Goal: Task Accomplishment & Management: Complete application form

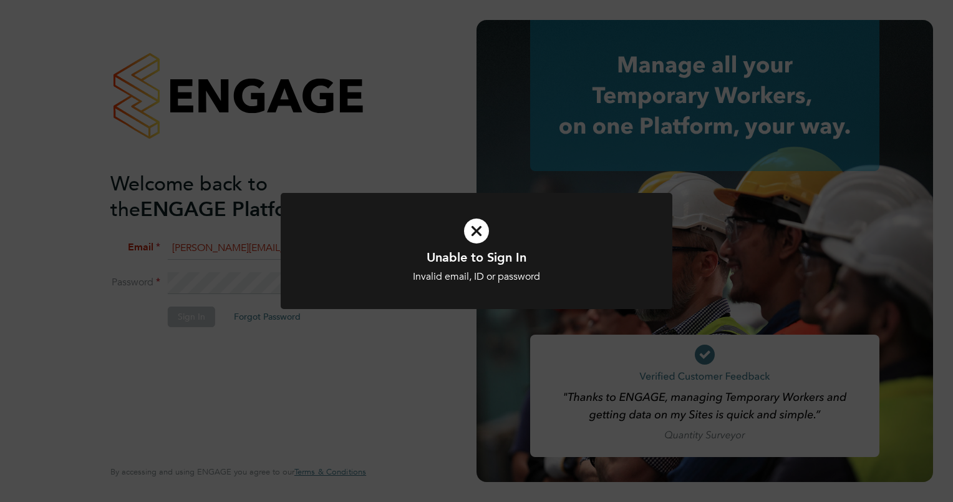
click at [472, 225] on icon at bounding box center [476, 231] width 324 height 49
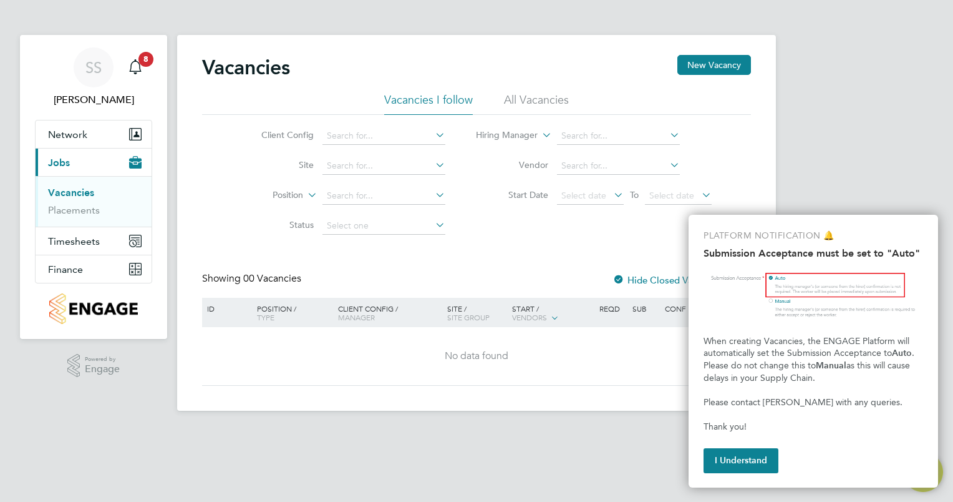
click at [74, 191] on link "Vacancies" at bounding box center [71, 193] width 46 height 12
click at [743, 459] on button "I Understand" at bounding box center [741, 460] width 75 height 25
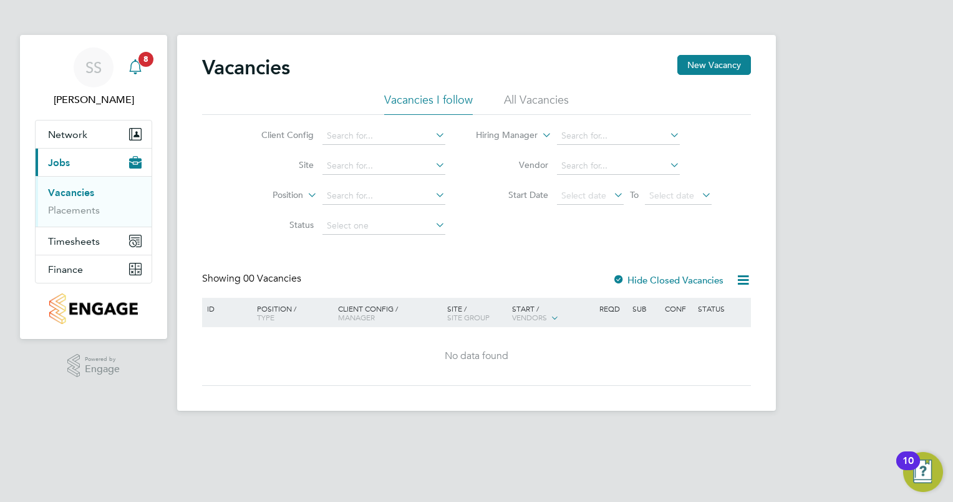
click at [132, 65] on icon "Main navigation" at bounding box center [135, 66] width 15 height 15
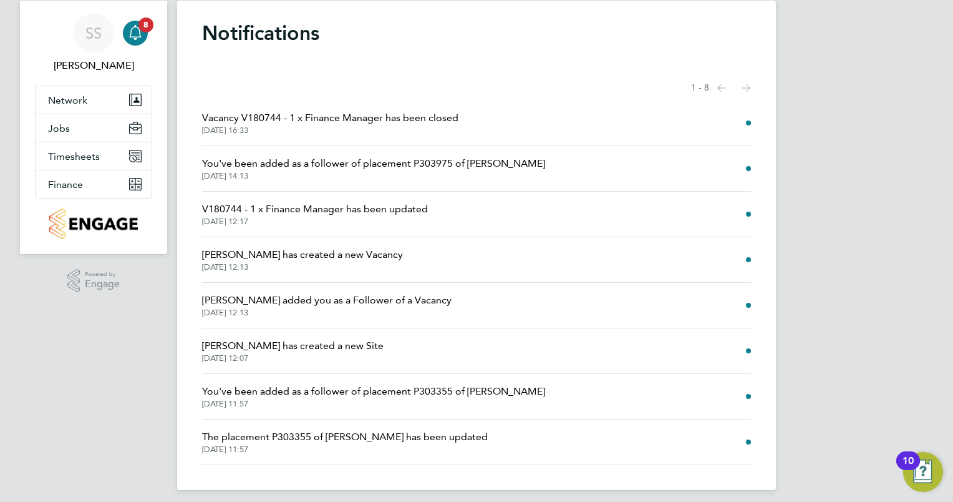
scroll to position [41, 0]
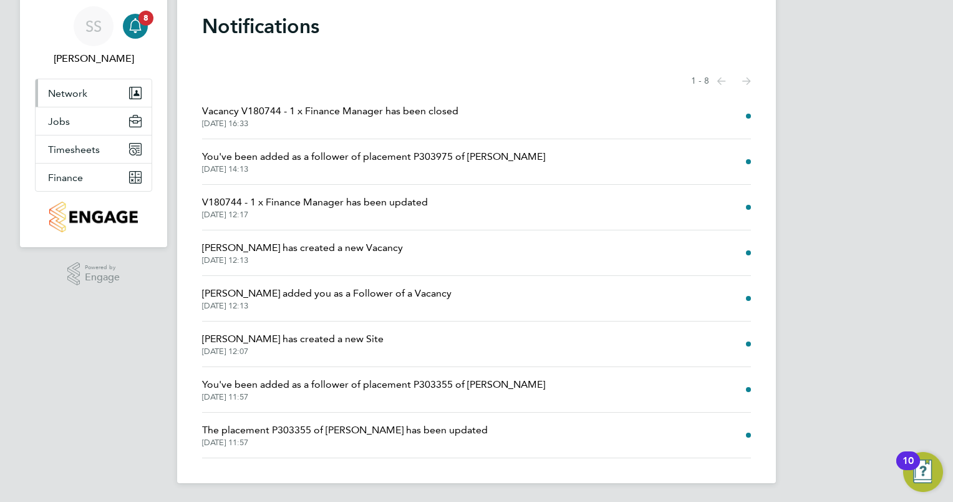
click at [72, 94] on span "Network" at bounding box center [67, 93] width 39 height 12
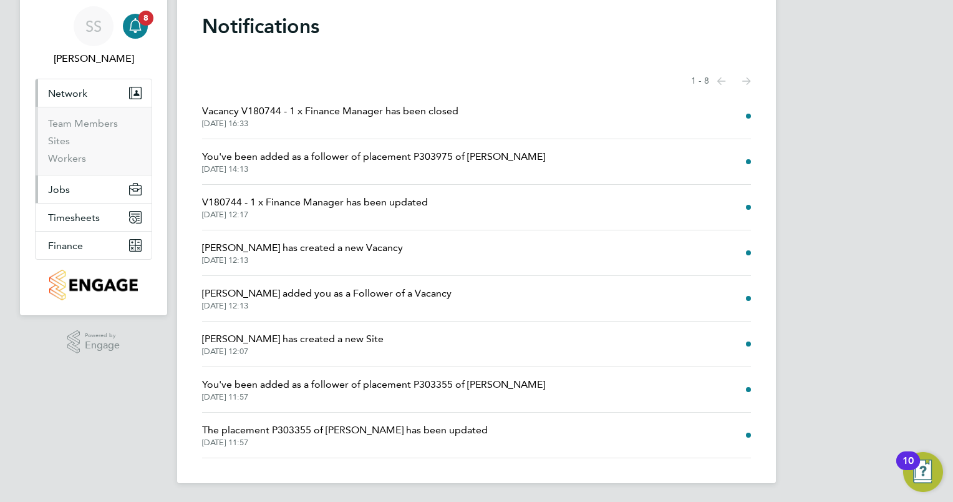
click at [70, 185] on button "Jobs" at bounding box center [94, 188] width 116 height 27
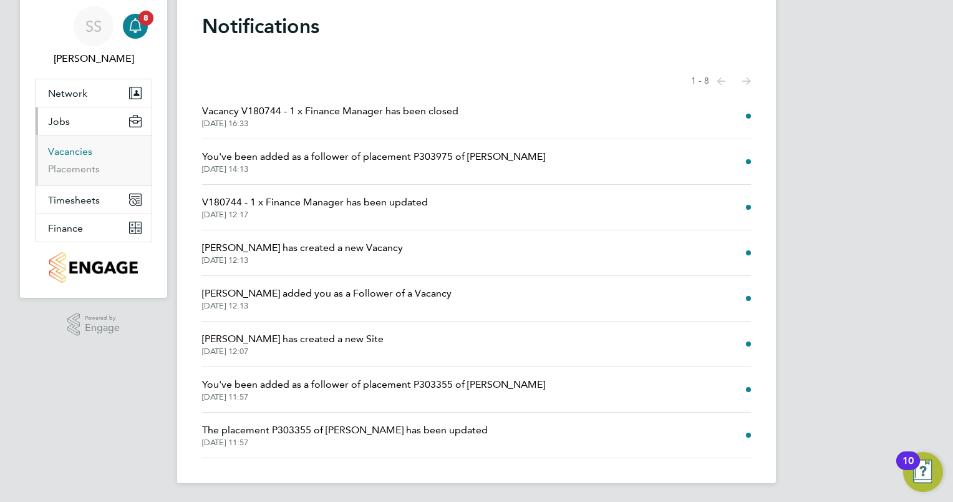
click at [76, 150] on link "Vacancies" at bounding box center [70, 151] width 44 height 12
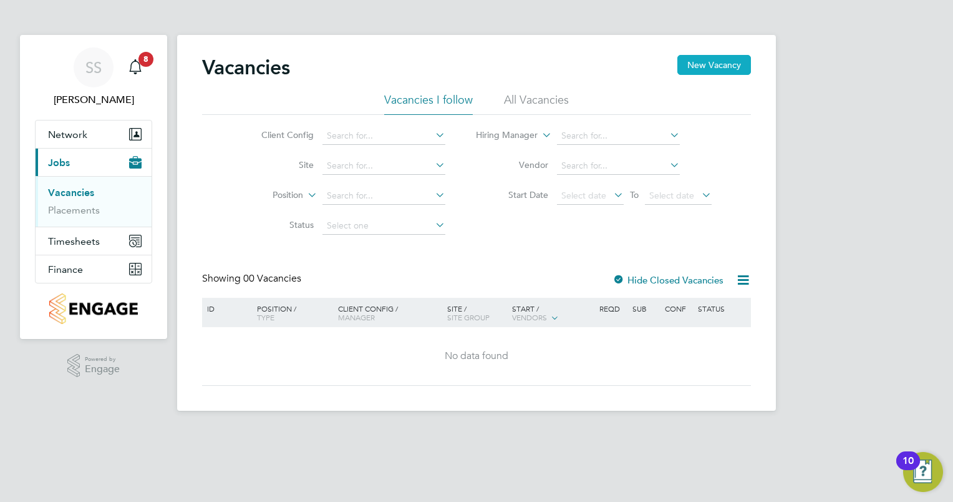
click at [709, 72] on button "New Vacancy" at bounding box center [715, 65] width 74 height 20
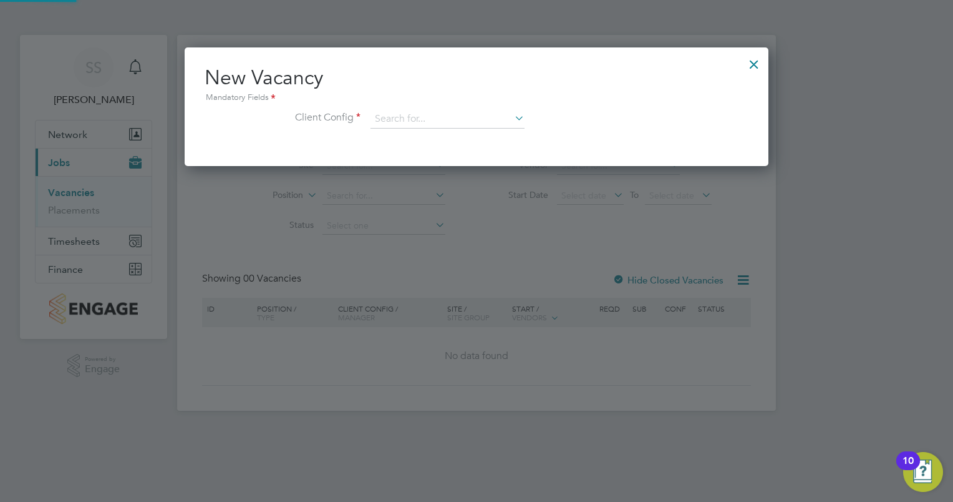
scroll to position [118, 585]
click at [411, 121] on input at bounding box center [448, 119] width 154 height 19
type input "n"
click at [439, 268] on div "Vacancies New Vacancy Vacancies I follow All Vacancies Client Config Site Posit…" at bounding box center [476, 223] width 599 height 376
click at [479, 119] on input at bounding box center [448, 119] width 154 height 19
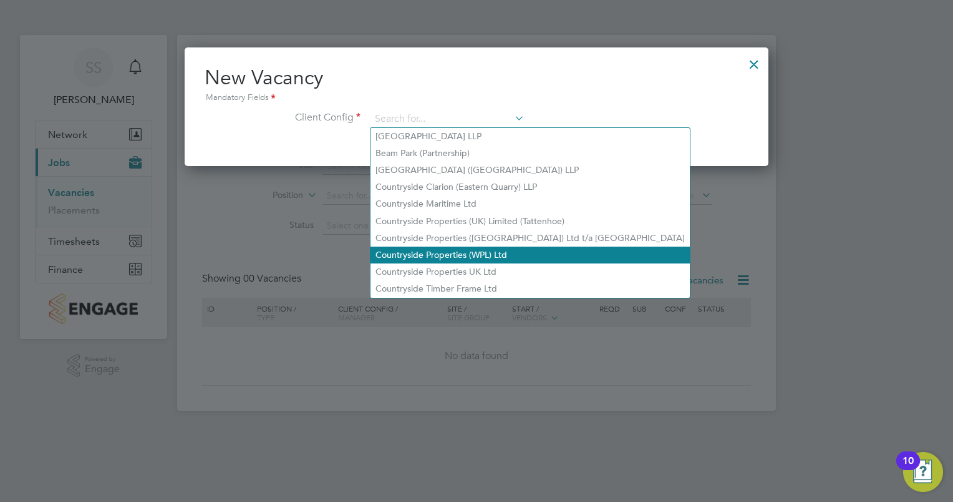
click at [454, 258] on li "Countryside Properties (WPL) Ltd" at bounding box center [530, 254] width 319 height 17
type input "Countryside Properties (WPL) Ltd"
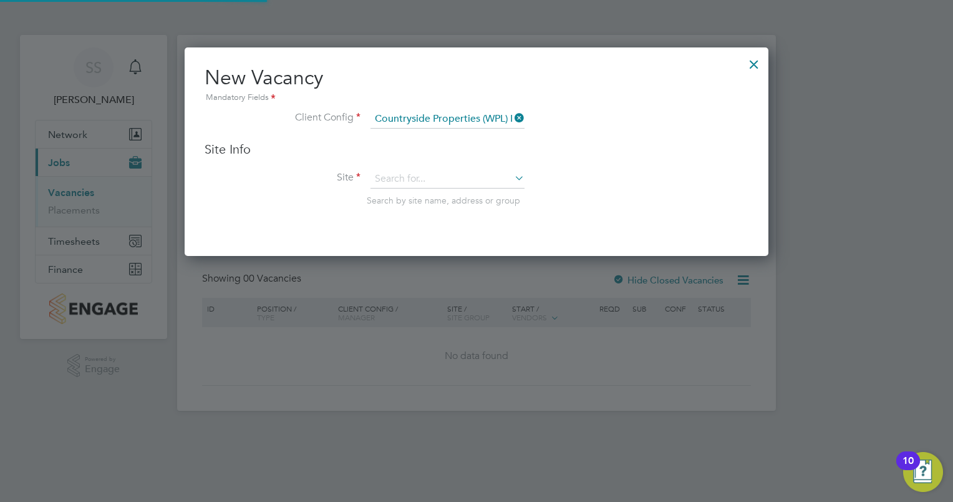
scroll to position [207, 585]
click at [512, 119] on icon at bounding box center [512, 117] width 0 height 17
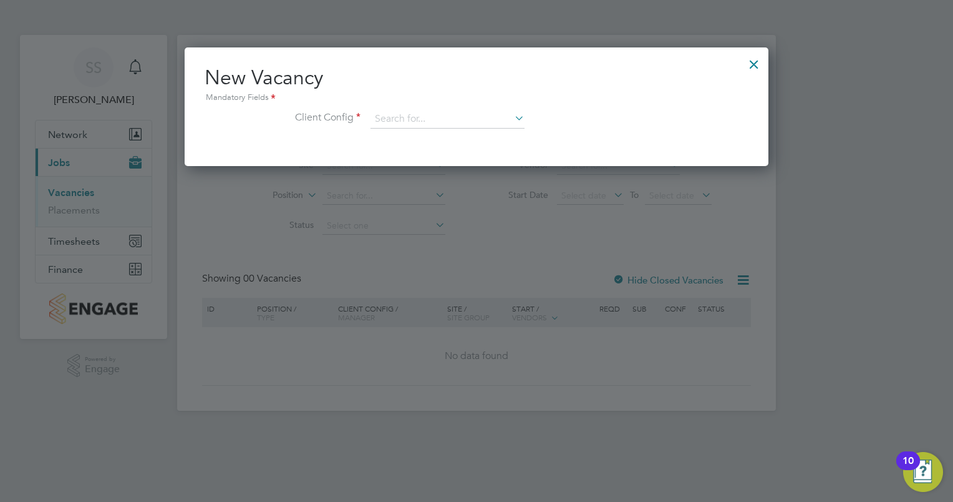
click at [512, 119] on icon at bounding box center [512, 117] width 0 height 17
click at [507, 266] on li "Countryside Properties UK Ltd" at bounding box center [530, 271] width 319 height 17
type input "Countryside Properties UK Ltd"
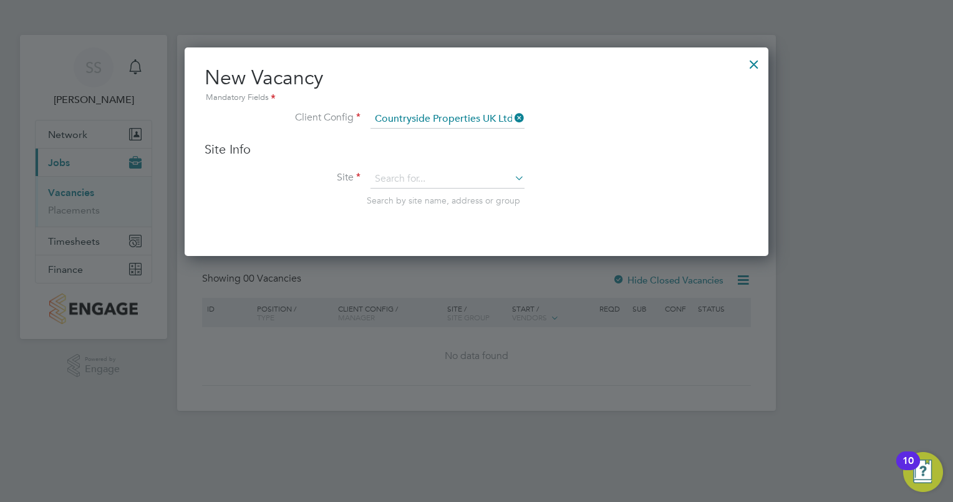
click at [512, 180] on icon at bounding box center [512, 177] width 0 height 17
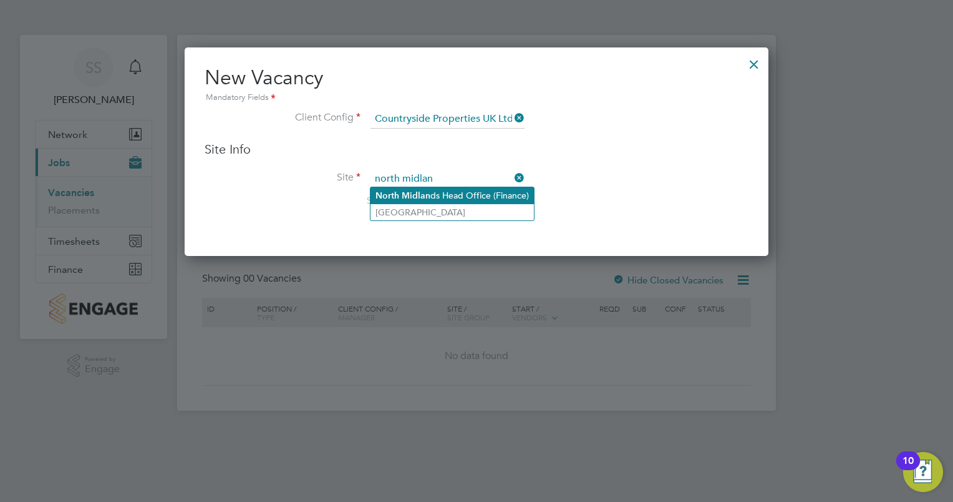
type input "north midlan"
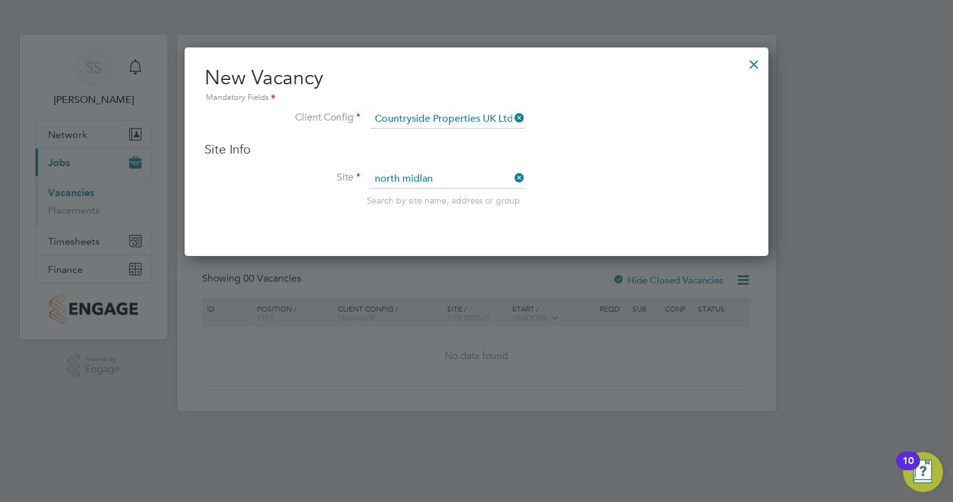
click at [499, 195] on div "Vacancies New Vacancy Vacancies I follow All Vacancies Client Config Site Posit…" at bounding box center [476, 223] width 599 height 376
click at [512, 182] on icon at bounding box center [512, 177] width 0 height 17
click at [402, 198] on b "[GEOGRAPHIC_DATA]" at bounding box center [447, 195] width 91 height 11
type input "North Midlands Head Office (Finance)"
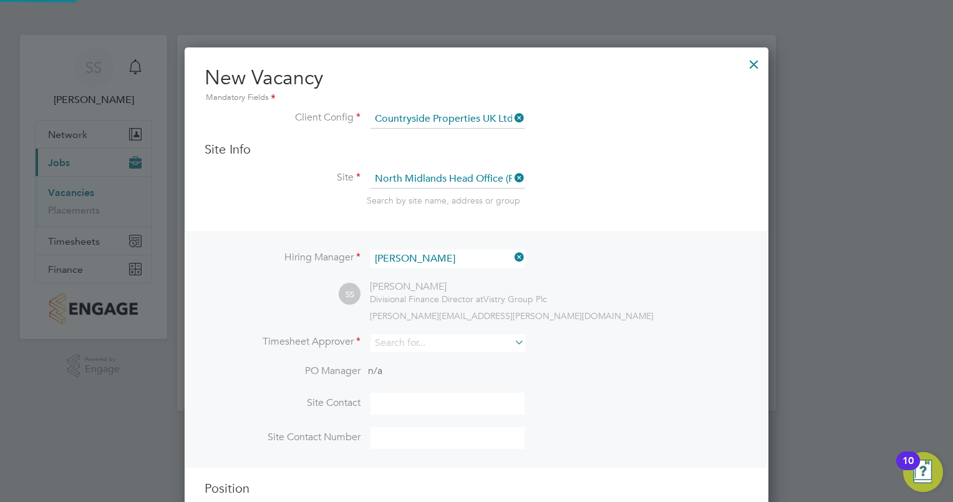
scroll to position [515, 585]
click at [419, 344] on input at bounding box center [448, 343] width 154 height 18
click at [421, 359] on li "Sall y Seabrook" at bounding box center [448, 359] width 155 height 17
type input "[PERSON_NAME]"
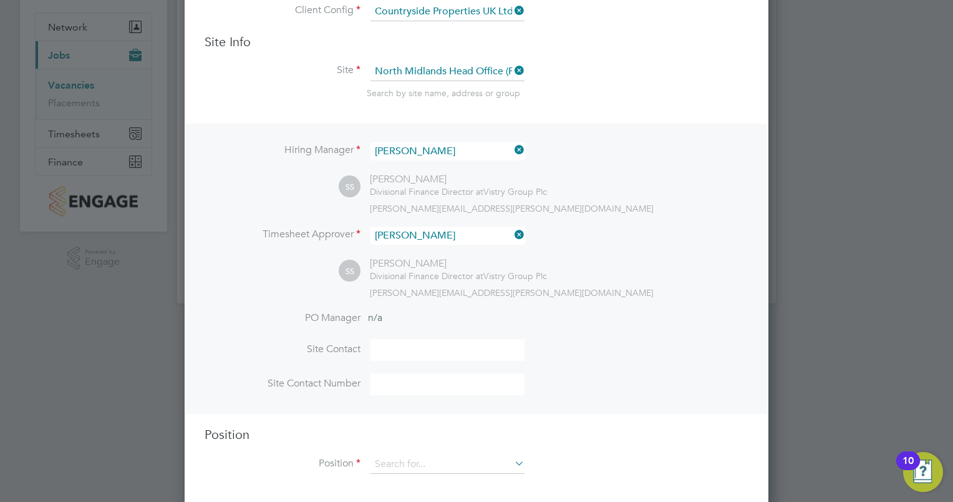
scroll to position [115, 0]
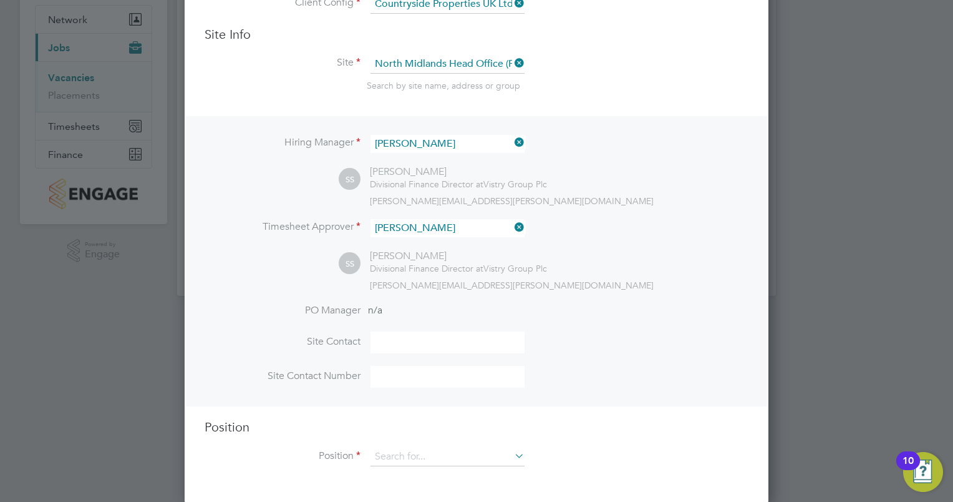
click at [432, 338] on input at bounding box center [448, 342] width 154 height 22
click at [422, 459] on input at bounding box center [448, 456] width 154 height 19
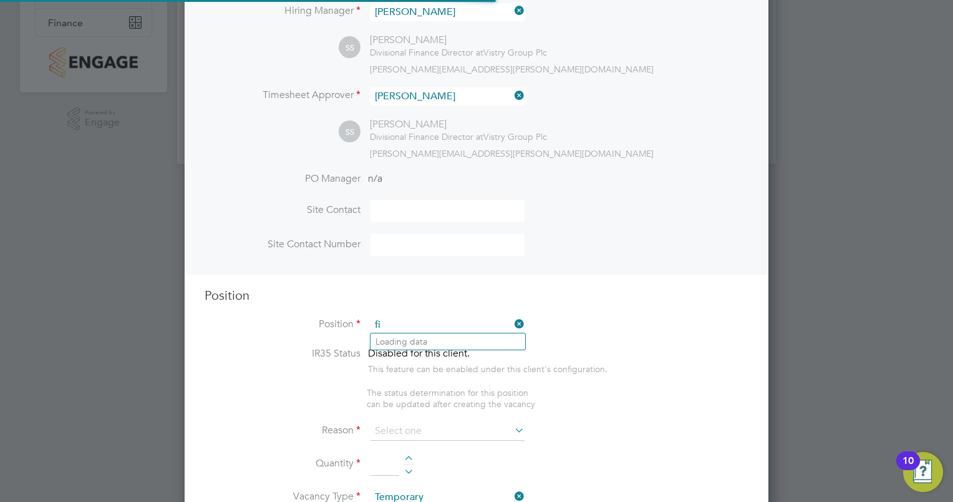
scroll to position [1786, 585]
type input "f"
type input "F"
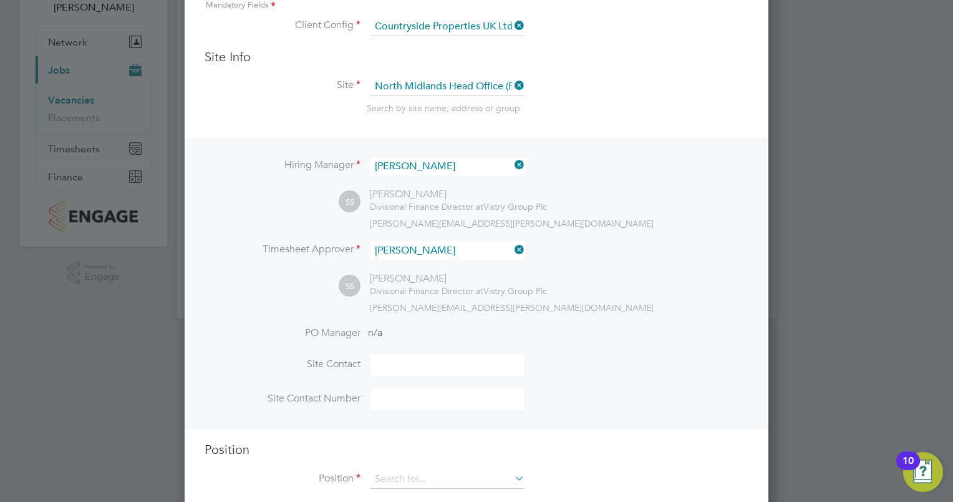
scroll to position [115, 0]
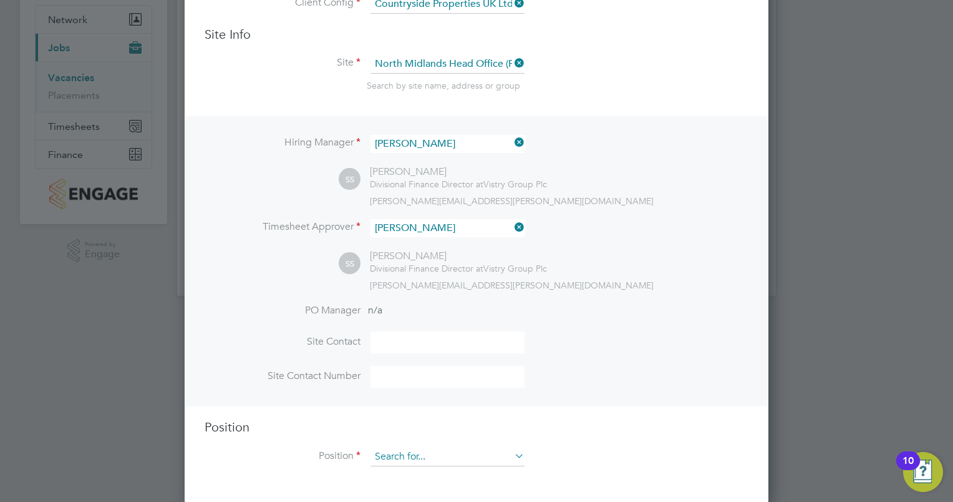
click at [422, 455] on input at bounding box center [448, 456] width 154 height 19
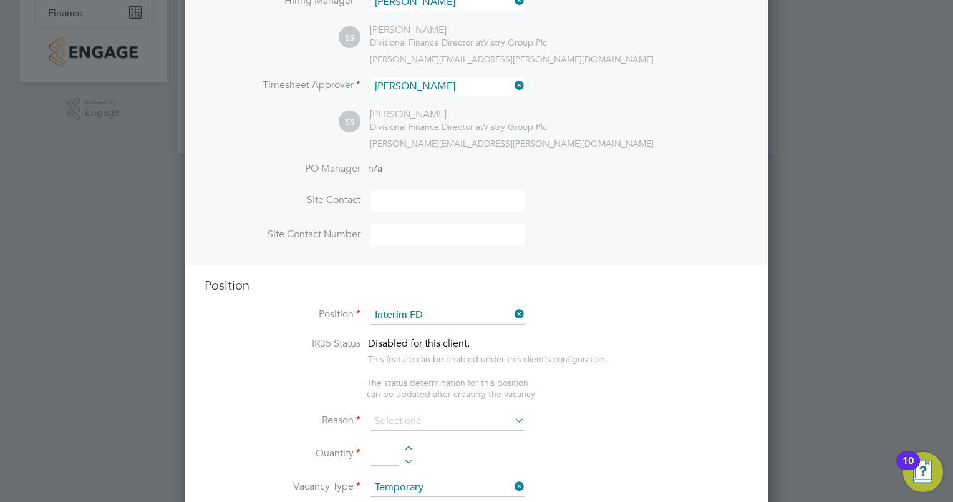
scroll to position [257, 0]
type input "Interim FD"
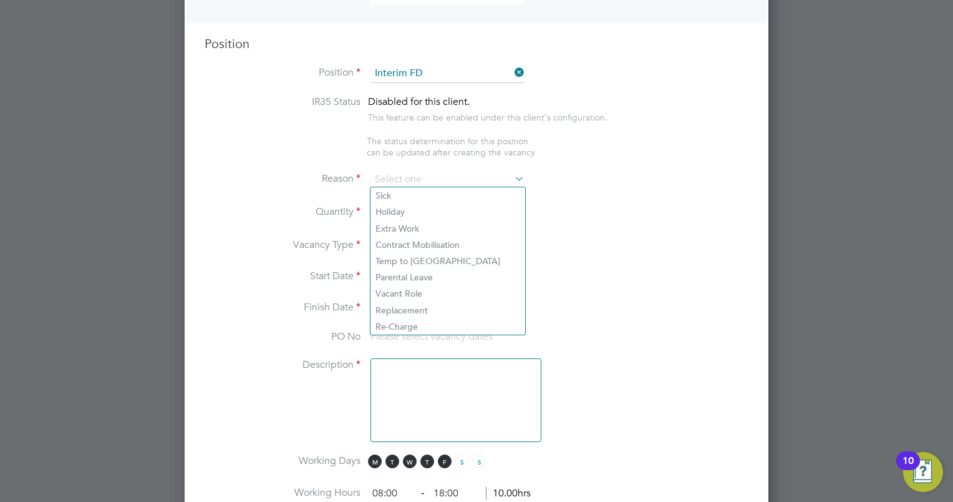
scroll to position [500, 0]
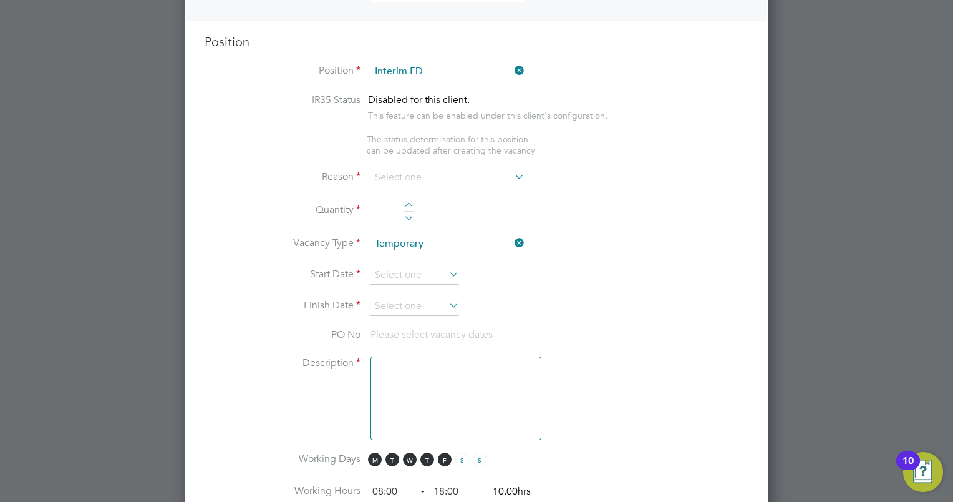
click at [485, 107] on div "This feature can be enabled under this client's configuration." at bounding box center [488, 114] width 240 height 14
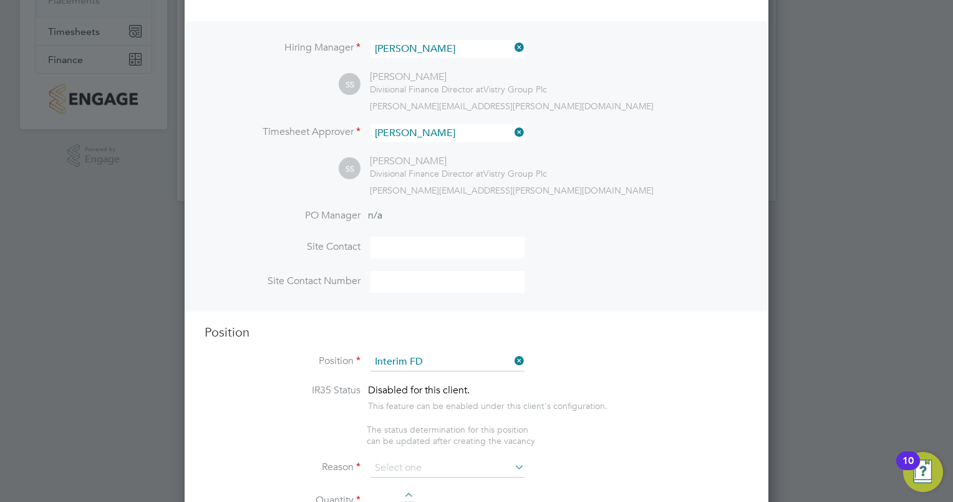
scroll to position [239, 0]
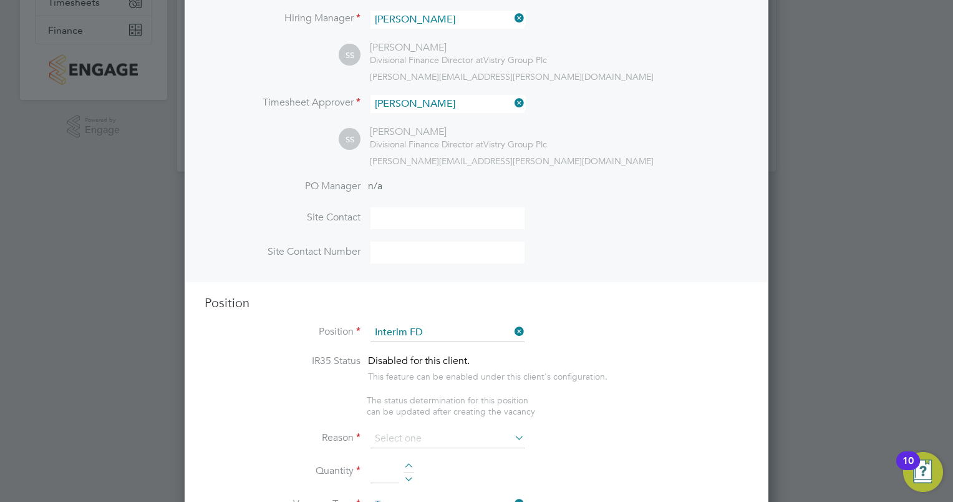
click at [512, 329] on icon at bounding box center [512, 331] width 0 height 17
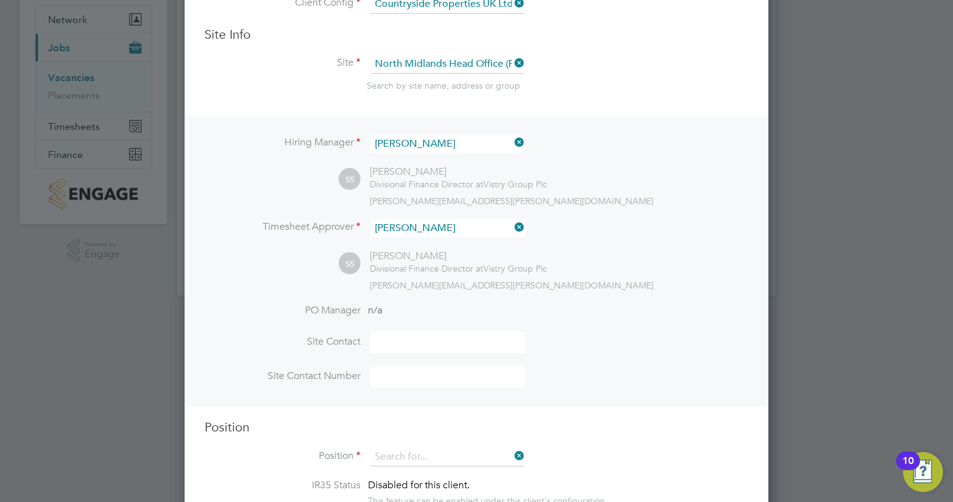
scroll to position [570, 585]
click at [469, 455] on input at bounding box center [448, 456] width 154 height 19
click at [512, 457] on icon at bounding box center [512, 455] width 0 height 17
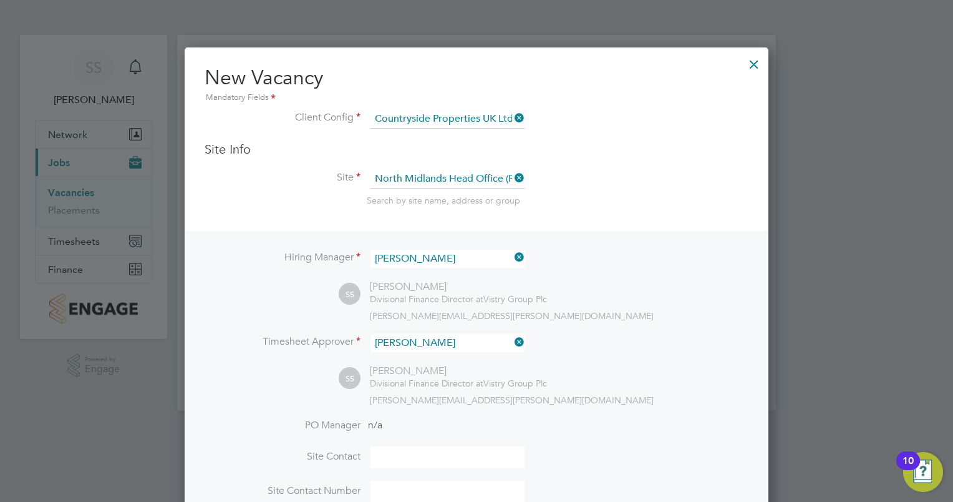
click at [437, 453] on input at bounding box center [448, 457] width 154 height 22
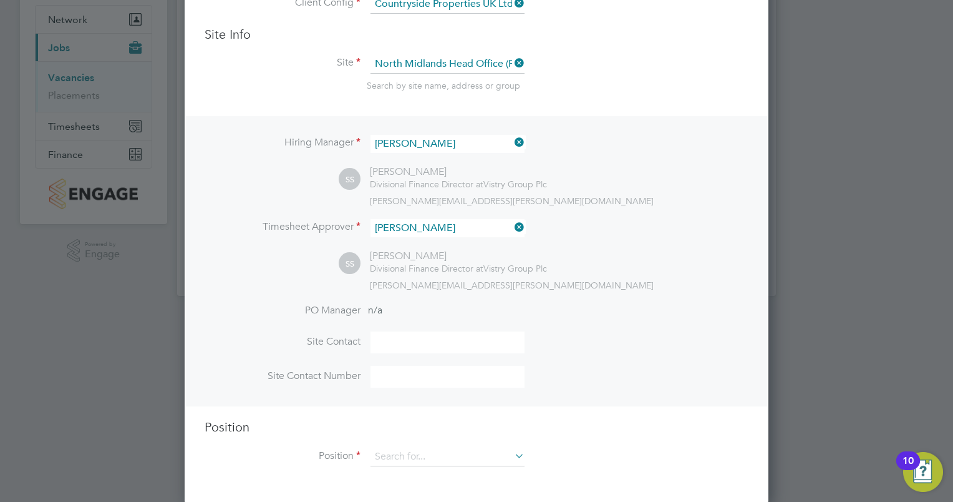
click at [512, 455] on icon at bounding box center [512, 455] width 0 height 17
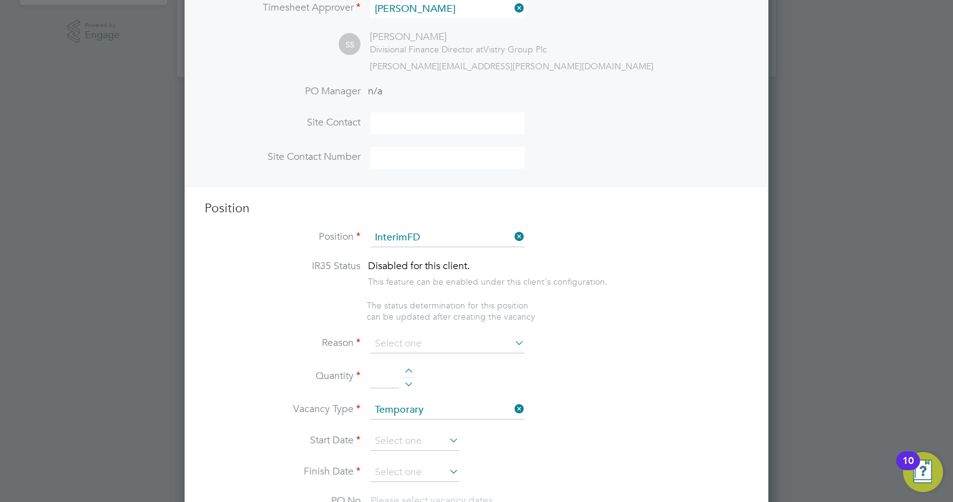
scroll to position [334, 0]
type input "InterimFD"
click at [512, 347] on icon at bounding box center [512, 341] width 0 height 17
click at [512, 339] on icon at bounding box center [512, 341] width 0 height 17
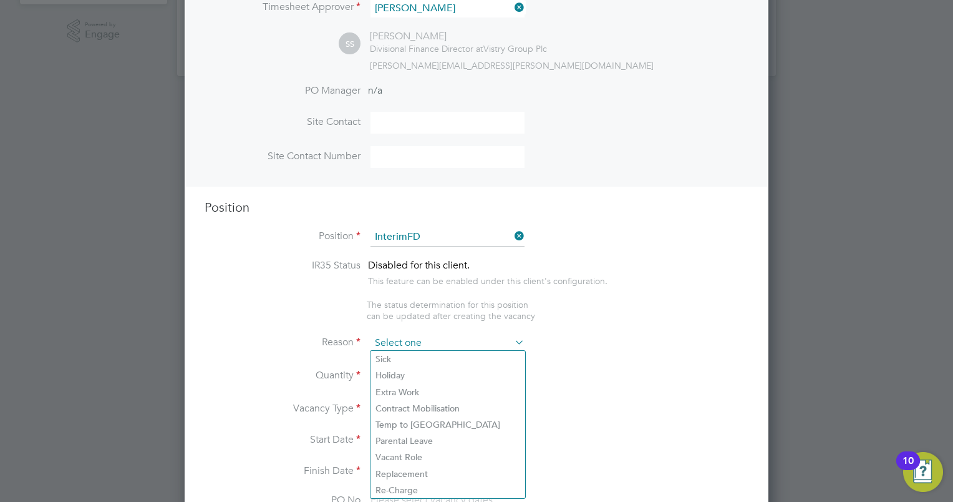
click at [451, 342] on input at bounding box center [448, 343] width 154 height 19
click at [418, 474] on li "Replacement" at bounding box center [448, 473] width 155 height 16
type input "Replacement"
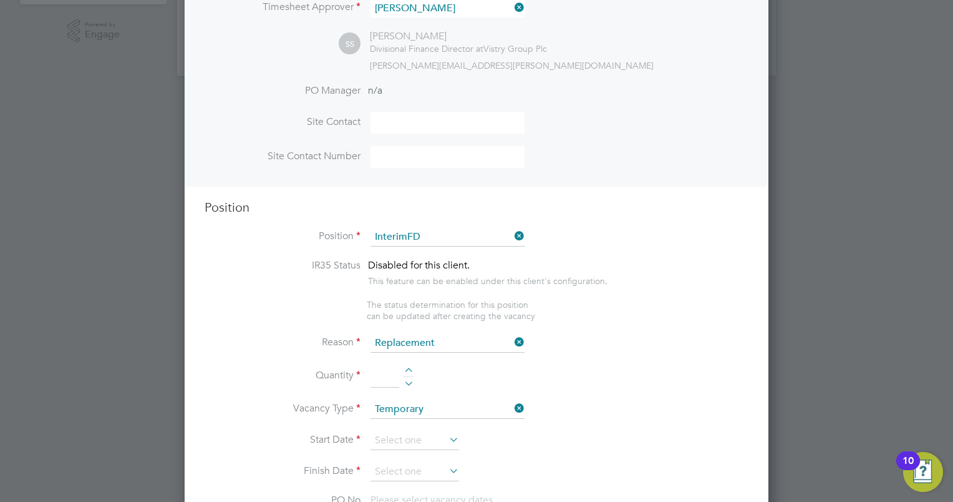
click at [409, 367] on div at bounding box center [409, 371] width 11 height 9
type input "1"
click at [447, 432] on icon at bounding box center [447, 439] width 0 height 17
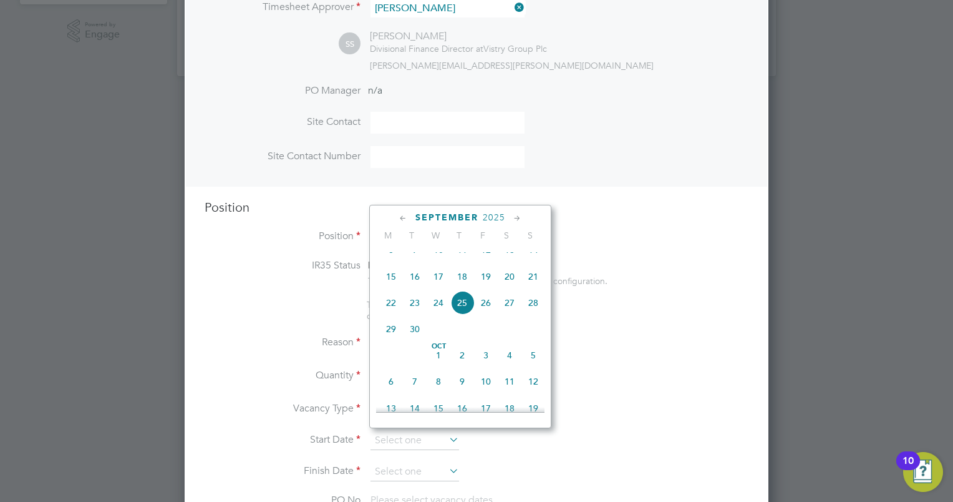
click at [394, 340] on span "29" at bounding box center [391, 329] width 24 height 24
type input "[DATE]"
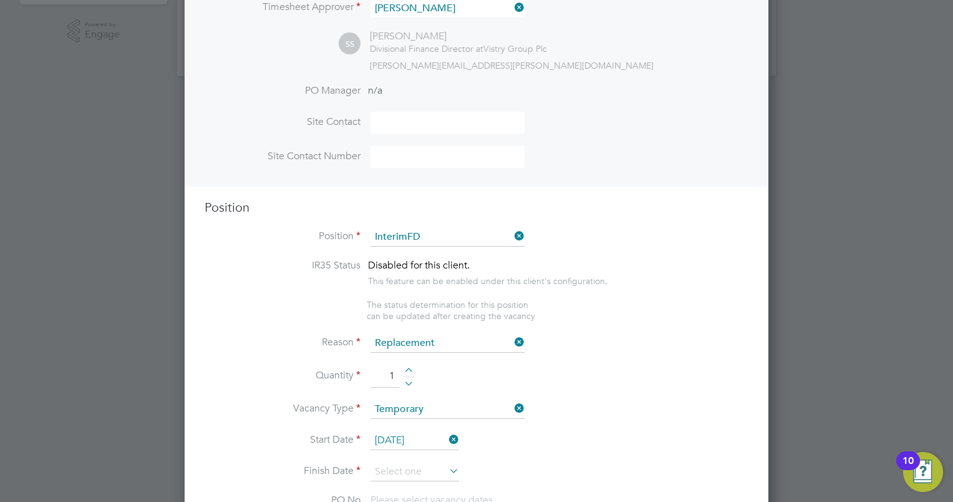
click at [447, 469] on icon at bounding box center [447, 470] width 0 height 17
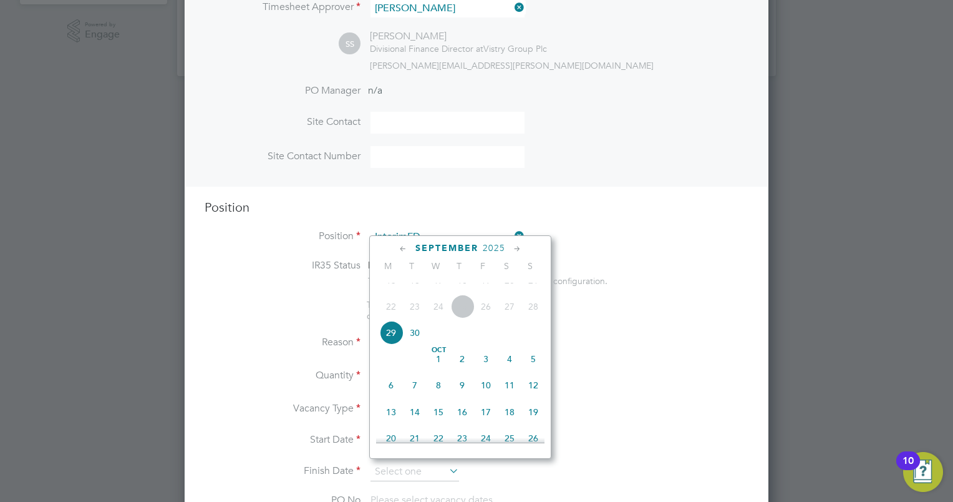
click at [519, 251] on icon at bounding box center [518, 249] width 12 height 14
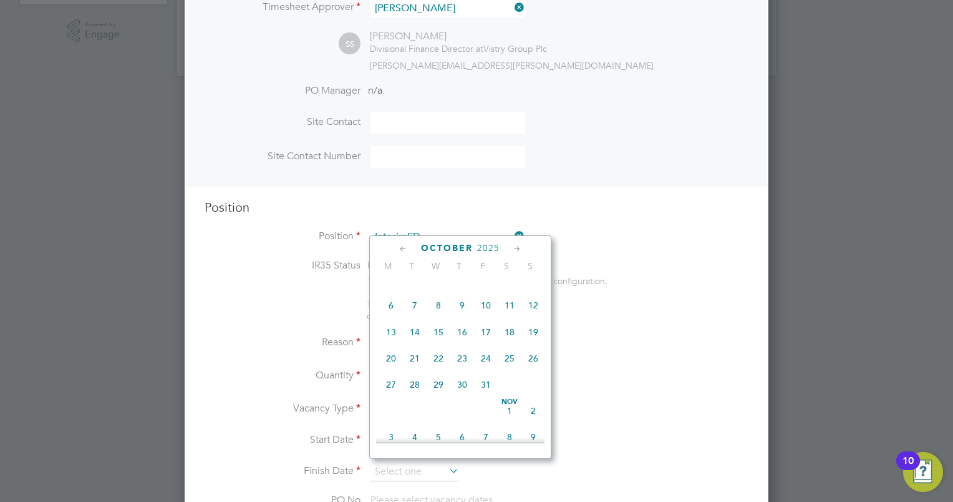
click at [519, 251] on icon at bounding box center [518, 249] width 12 height 14
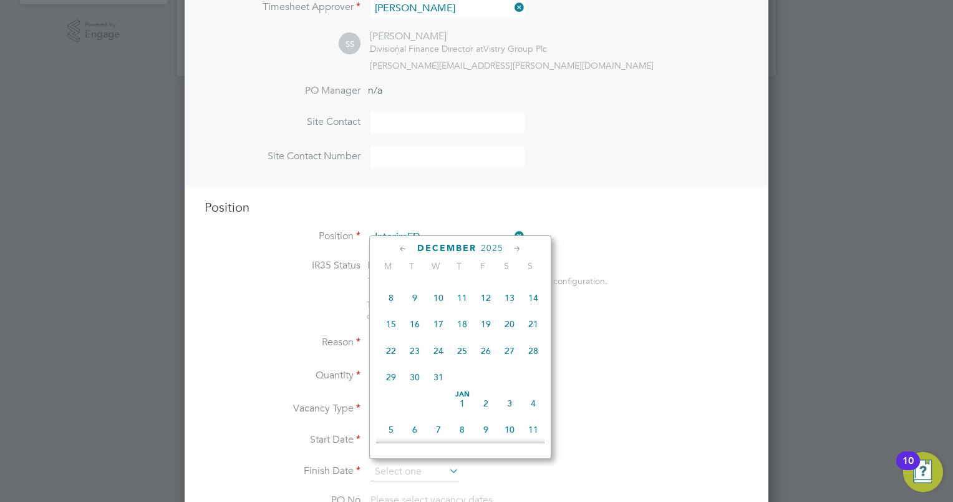
click at [519, 251] on icon at bounding box center [518, 249] width 12 height 14
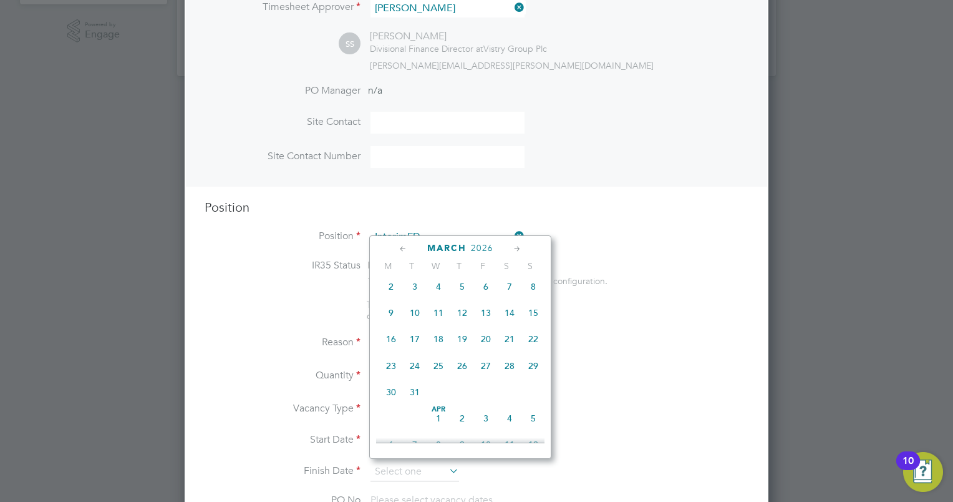
click at [414, 404] on span "31" at bounding box center [415, 392] width 24 height 24
type input "[DATE]"
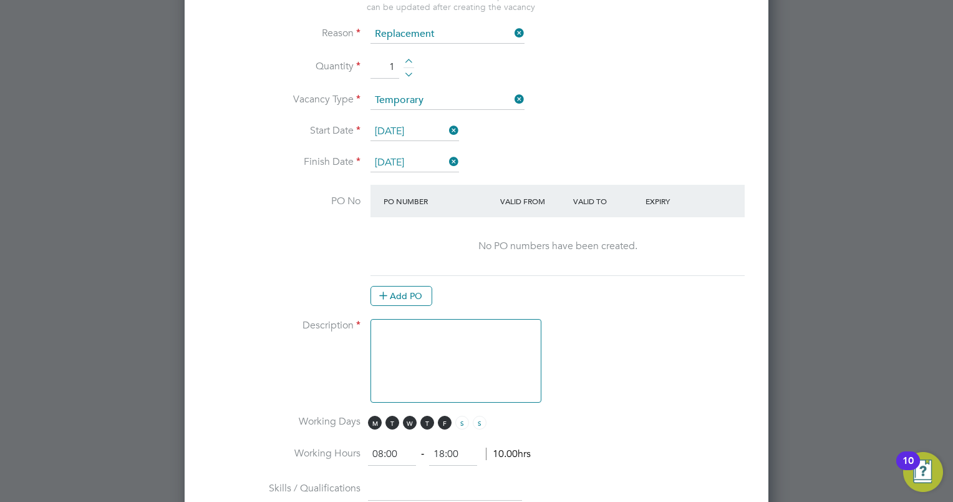
scroll to position [644, 0]
click at [463, 334] on textarea at bounding box center [456, 360] width 171 height 84
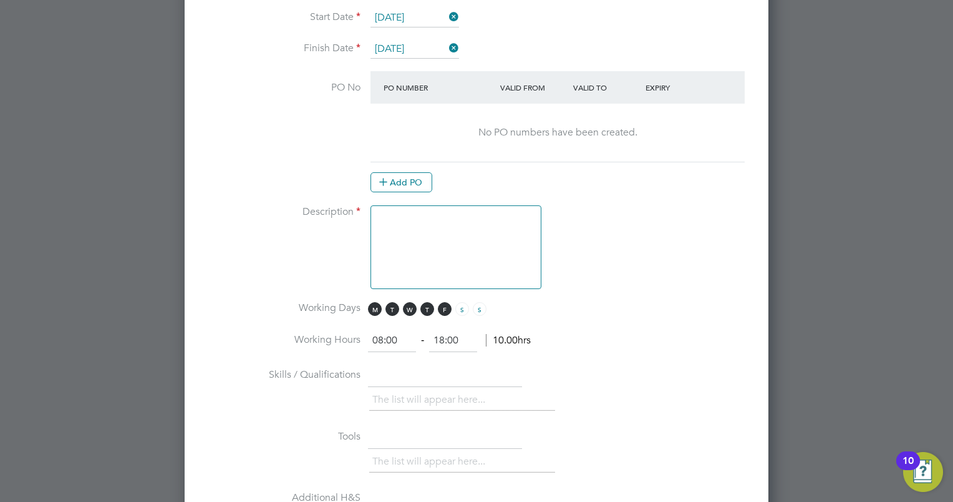
scroll to position [778, 0]
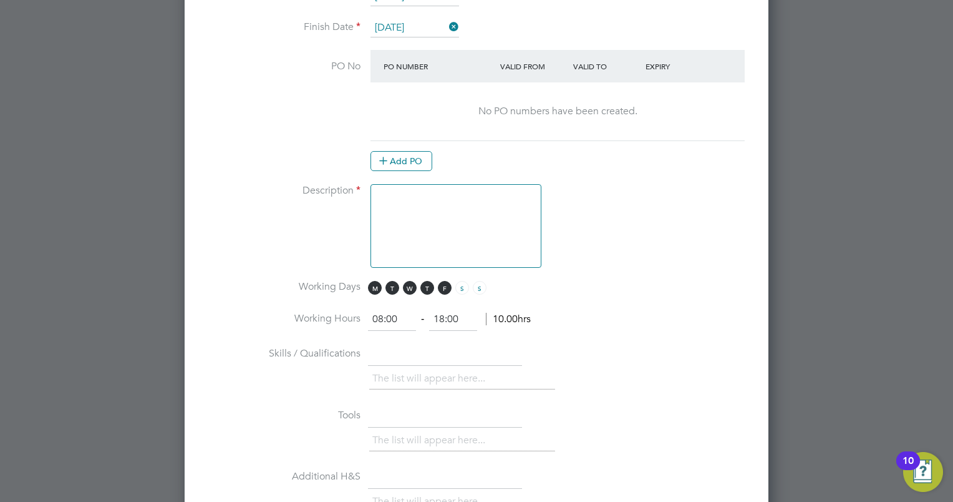
click at [387, 314] on input "08:00" at bounding box center [392, 319] width 48 height 22
click at [382, 317] on input "08:00" at bounding box center [392, 319] width 48 height 22
type input "09:00"
type input "5"
type input "17:30"
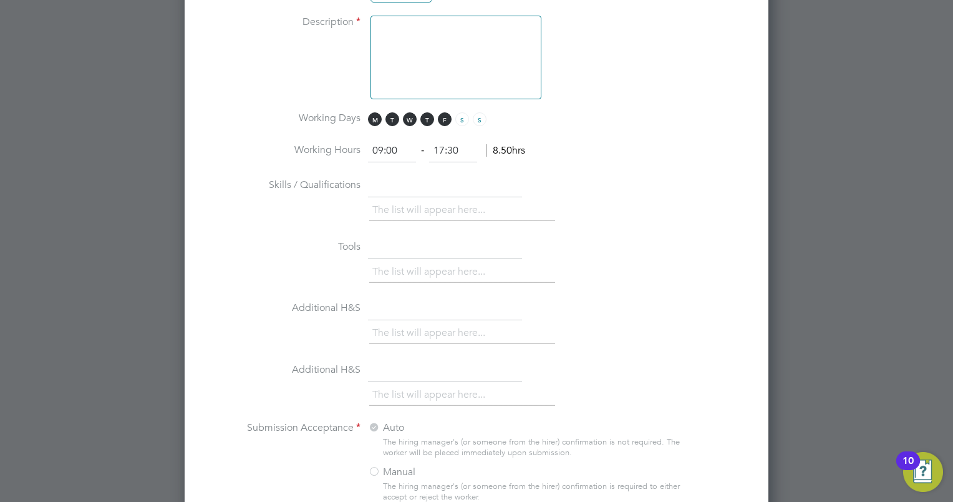
scroll to position [948, 0]
click at [412, 40] on textarea at bounding box center [456, 56] width 171 height 84
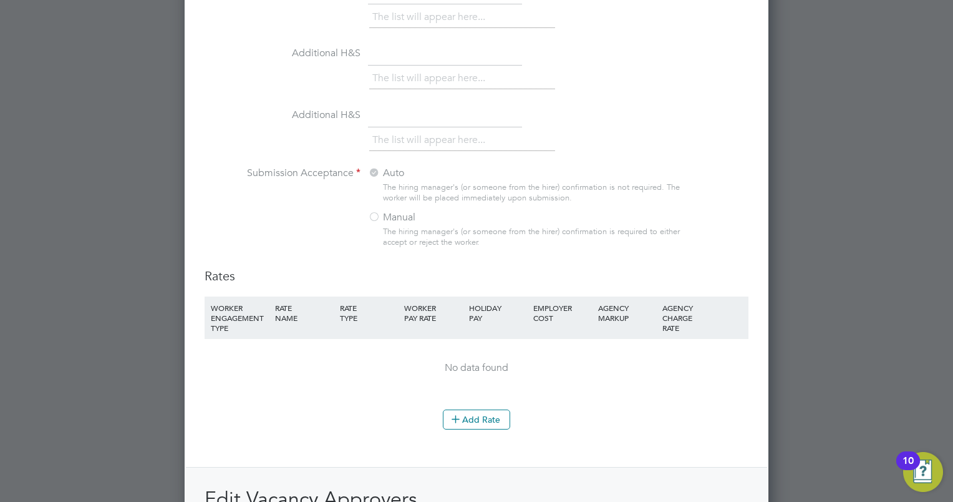
scroll to position [1202, 0]
type textarea "Interim FD following resignation in Noth Midlands"
click at [479, 414] on button "Add Rate" at bounding box center [476, 419] width 67 height 20
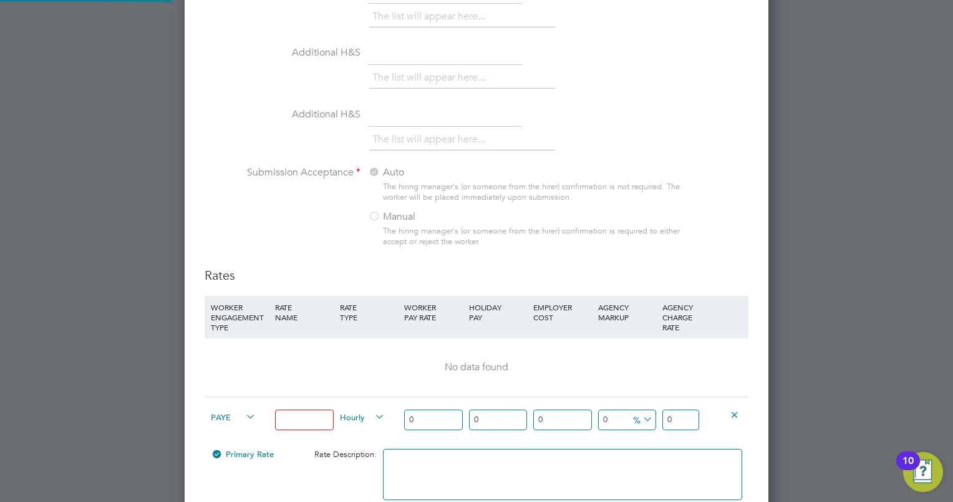
scroll to position [1955, 585]
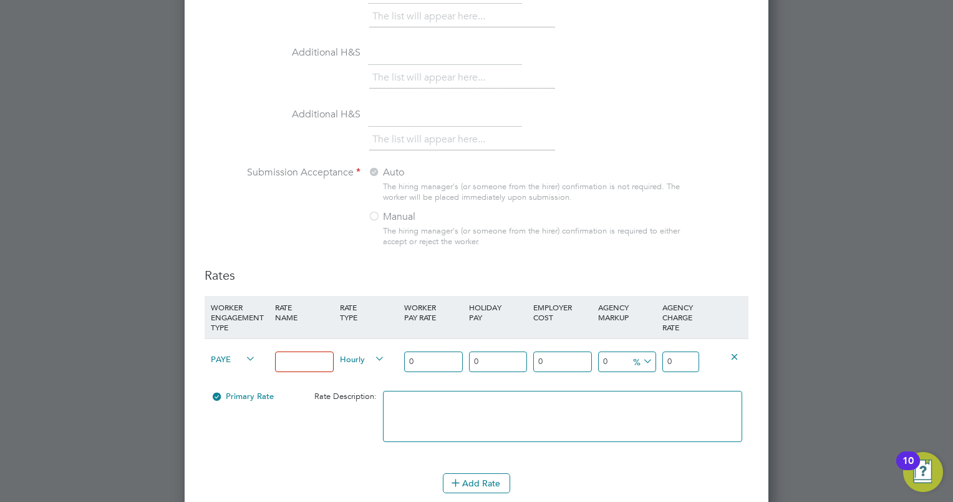
click at [320, 351] on input at bounding box center [304, 361] width 58 height 21
click at [417, 356] on input "0" at bounding box center [433, 361] width 58 height 21
click at [641, 353] on icon at bounding box center [641, 361] width 0 height 17
click at [608, 351] on input "0" at bounding box center [627, 361] width 58 height 21
type input "20"
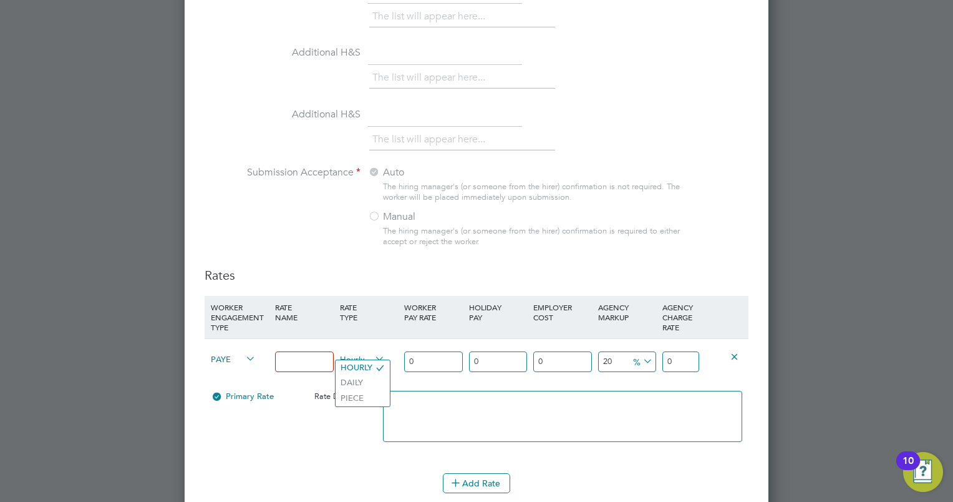
click at [363, 354] on span "Hourly" at bounding box center [362, 358] width 45 height 14
click at [362, 385] on li "DAILY" at bounding box center [363, 383] width 54 height 16
click at [314, 358] on input at bounding box center [304, 361] width 58 height 21
type input "1"
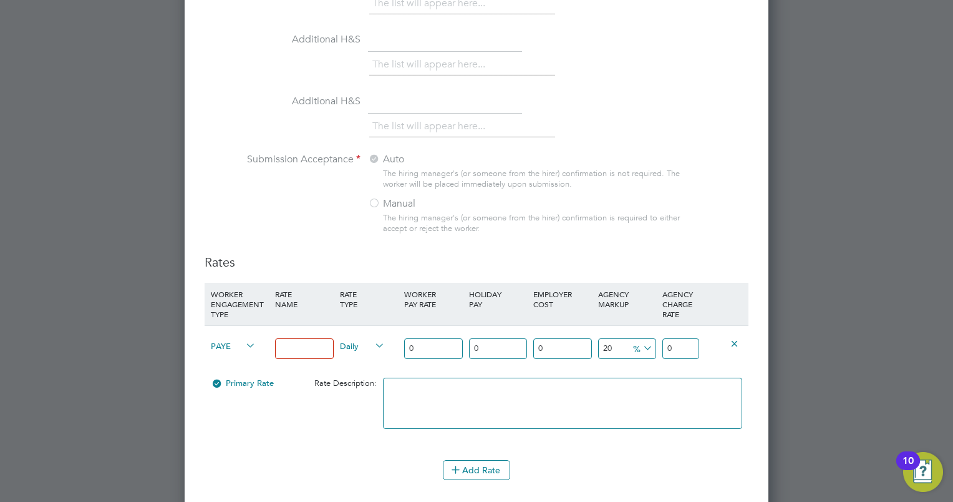
type span "DAILY"
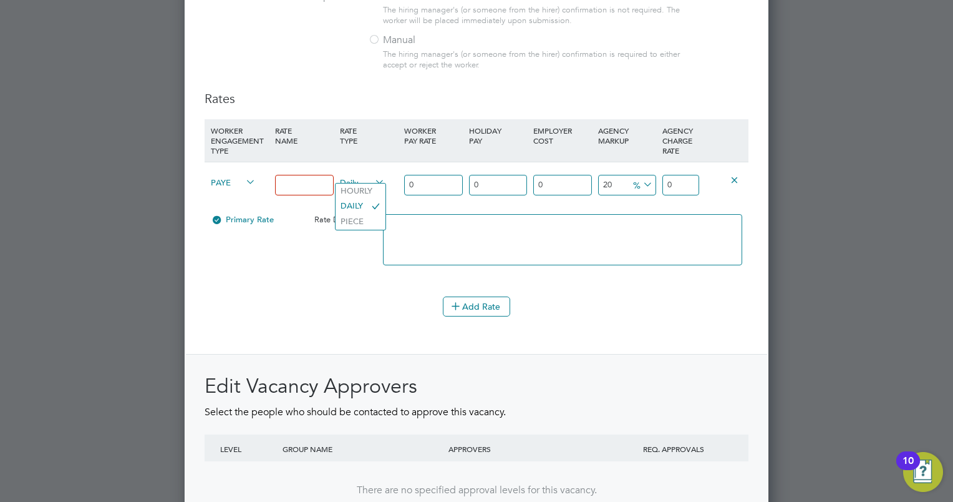
scroll to position [1380, 0]
click at [426, 174] on input "0" at bounding box center [433, 183] width 58 height 21
click at [307, 173] on input at bounding box center [304, 183] width 58 height 21
type input "FD"
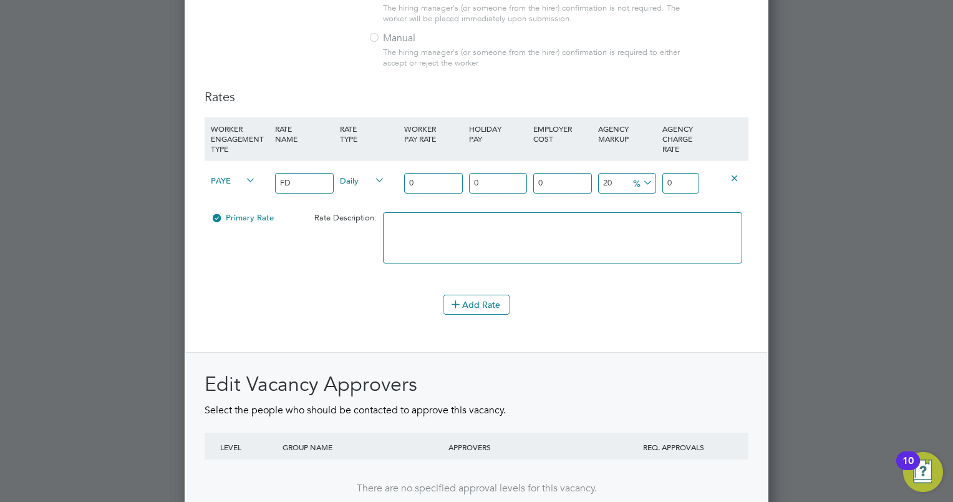
type input "1"
type input "1.2"
type input "10"
type input "12"
type input "100"
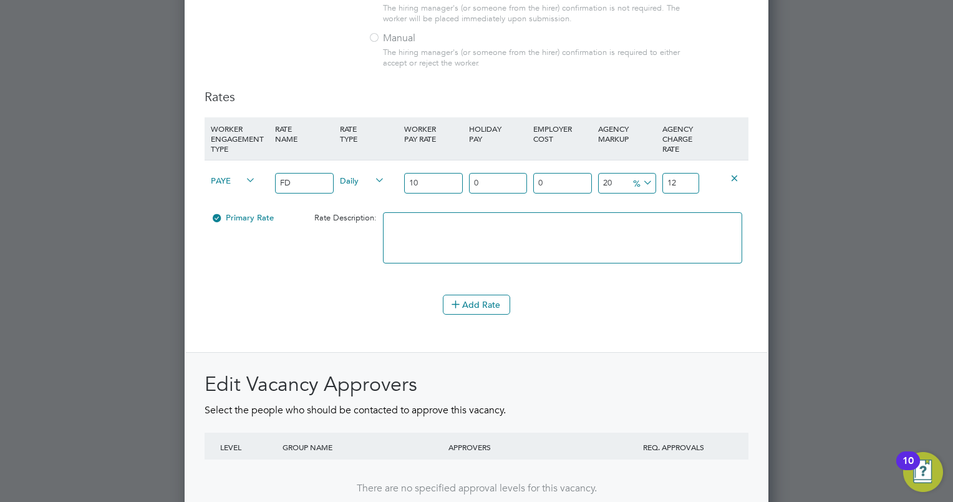
type input "120"
type input "1000"
type input "1200"
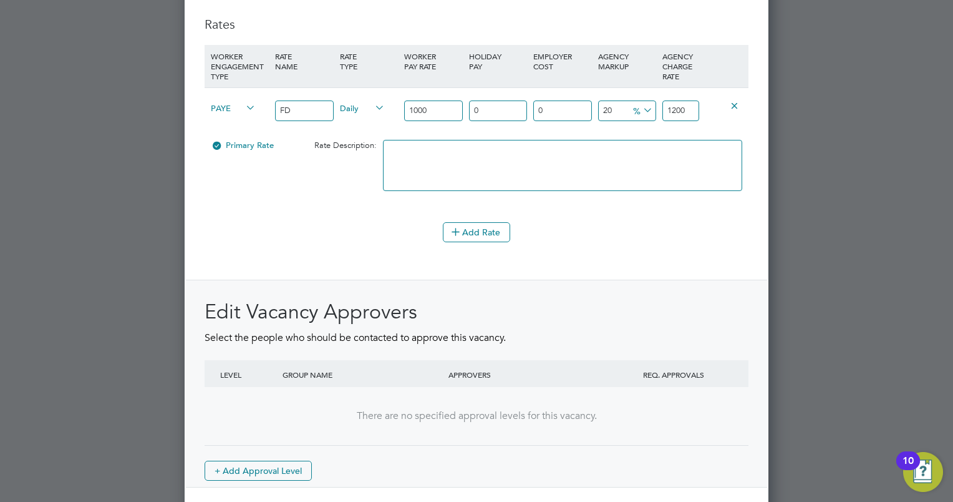
scroll to position [1501, 0]
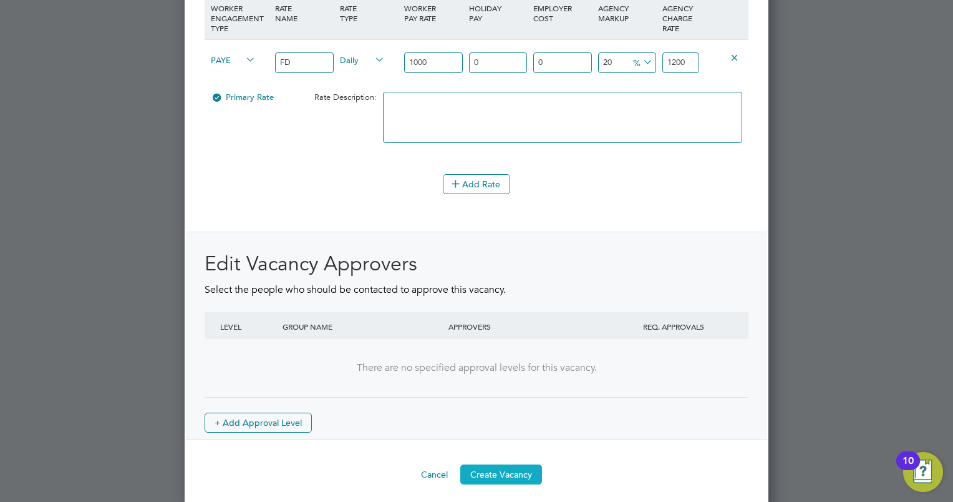
type input "1000"
click at [497, 472] on button "Create Vacancy" at bounding box center [501, 474] width 82 height 20
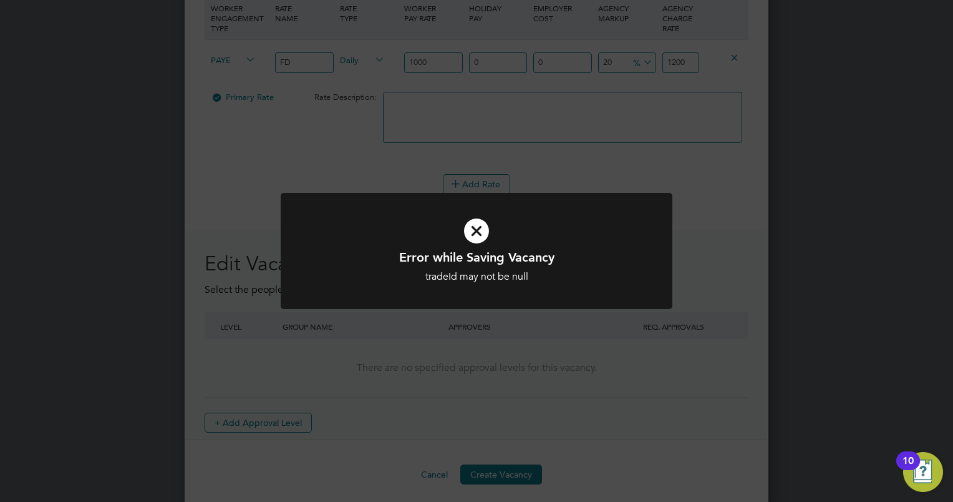
click at [501, 244] on icon at bounding box center [476, 231] width 324 height 49
